Goal: Transaction & Acquisition: Purchase product/service

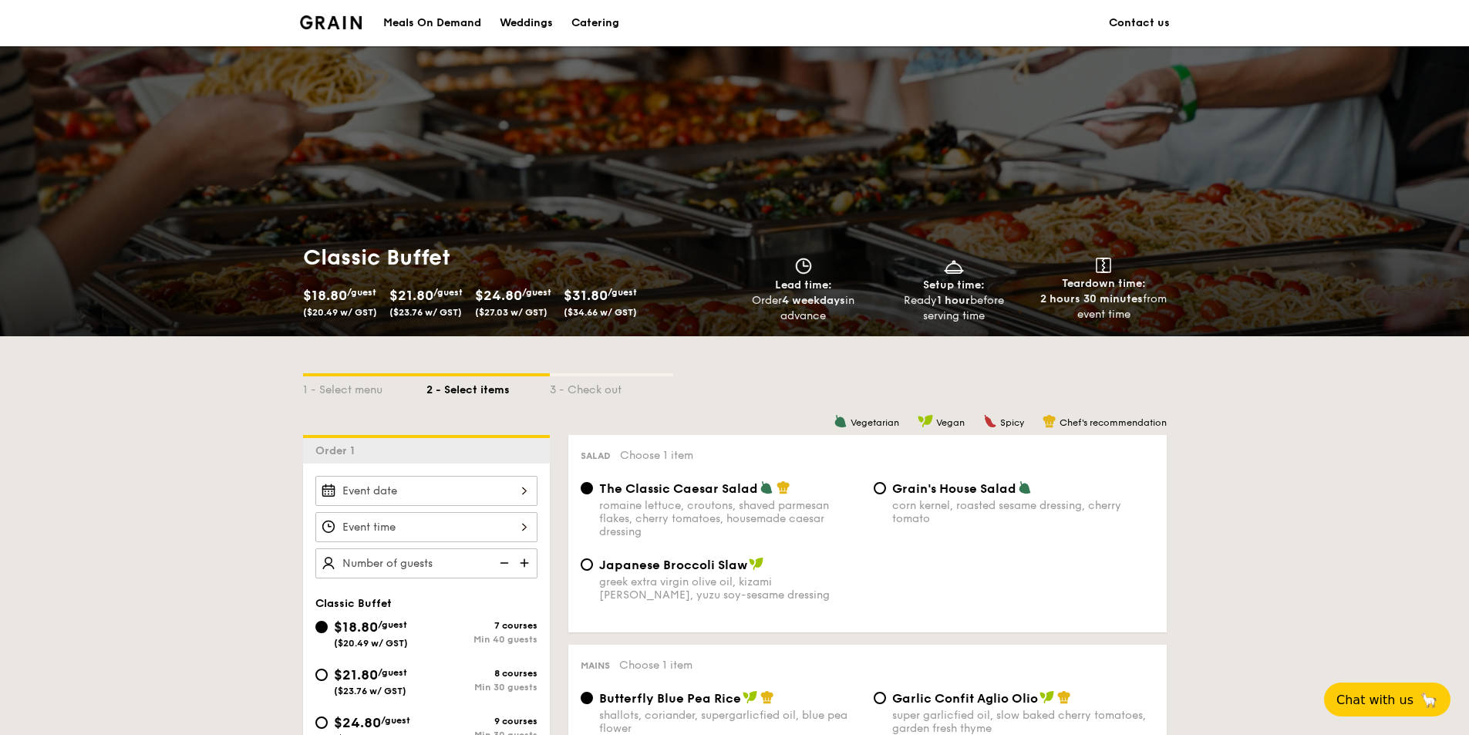
click at [339, 11] on li at bounding box center [337, 23] width 75 height 46
click at [341, 19] on img at bounding box center [331, 22] width 62 height 14
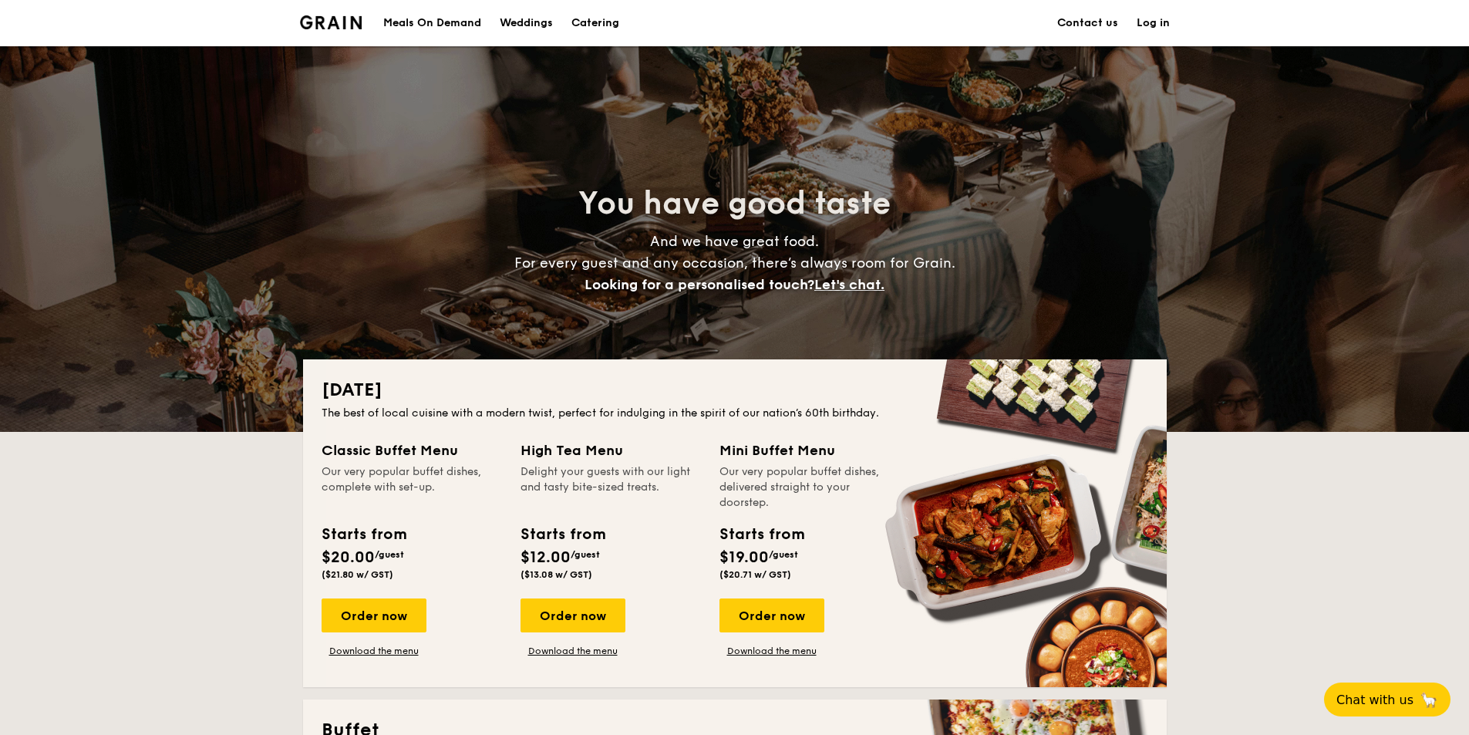
click at [447, 30] on div "Meals On Demand" at bounding box center [432, 23] width 98 height 46
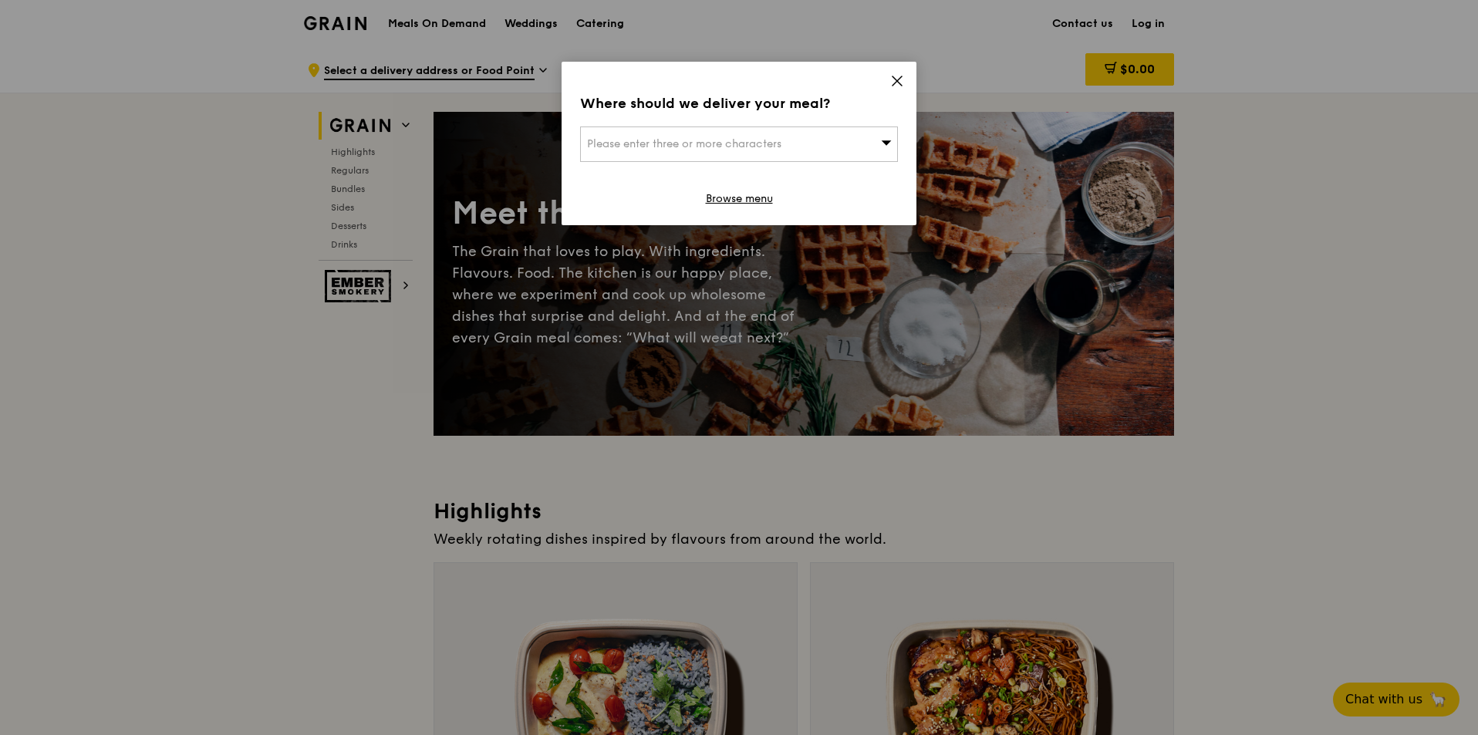
click at [908, 87] on div "Where should we deliver your meal? Please enter three or more characters Browse…" at bounding box center [738, 143] width 355 height 163
click at [902, 85] on icon at bounding box center [897, 81] width 14 height 14
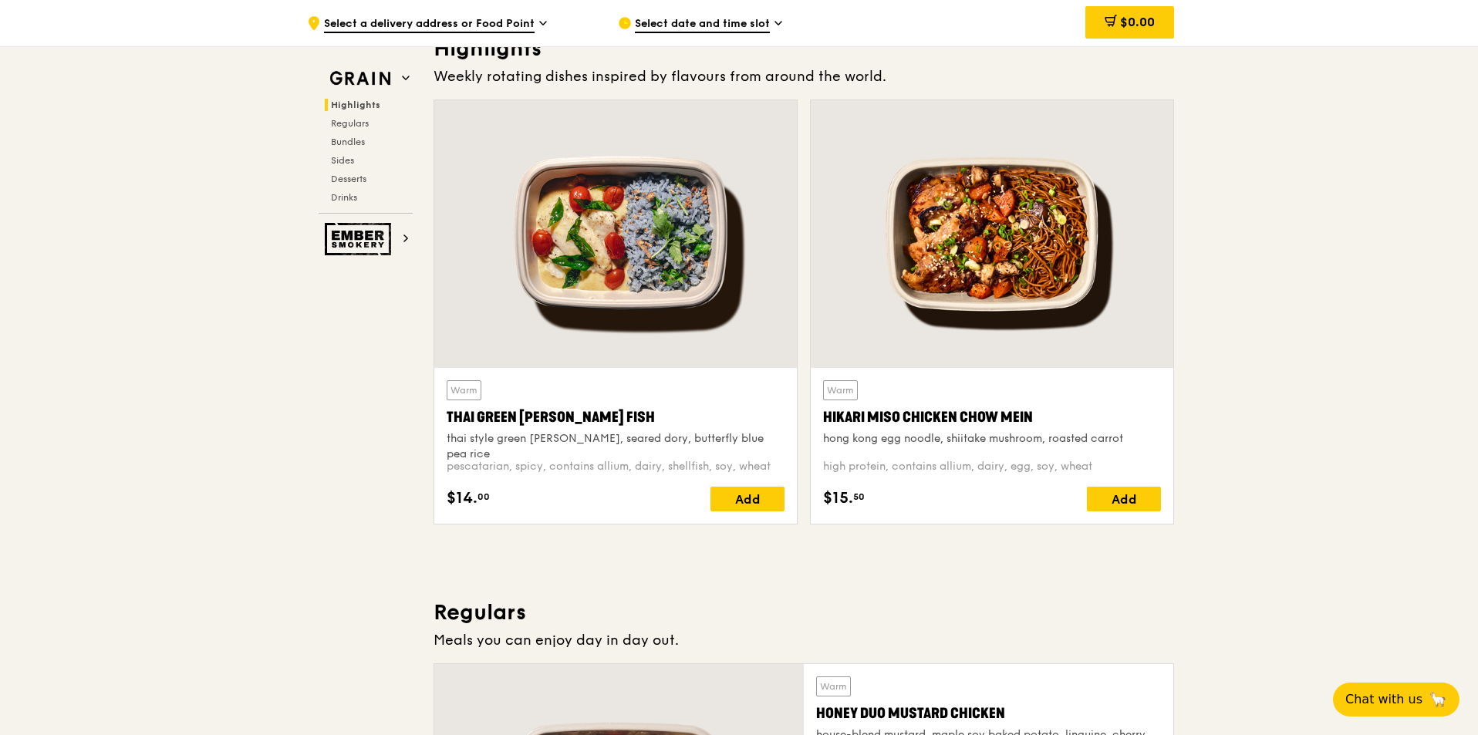
scroll to position [463, 0]
